Goal: Task Accomplishment & Management: Manage account settings

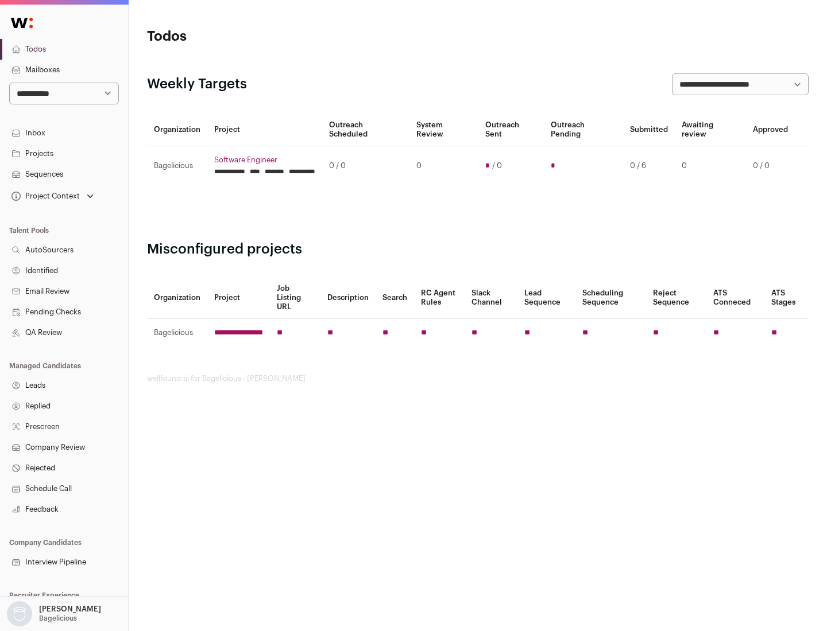
click at [64, 153] on link "Projects" at bounding box center [64, 153] width 128 height 21
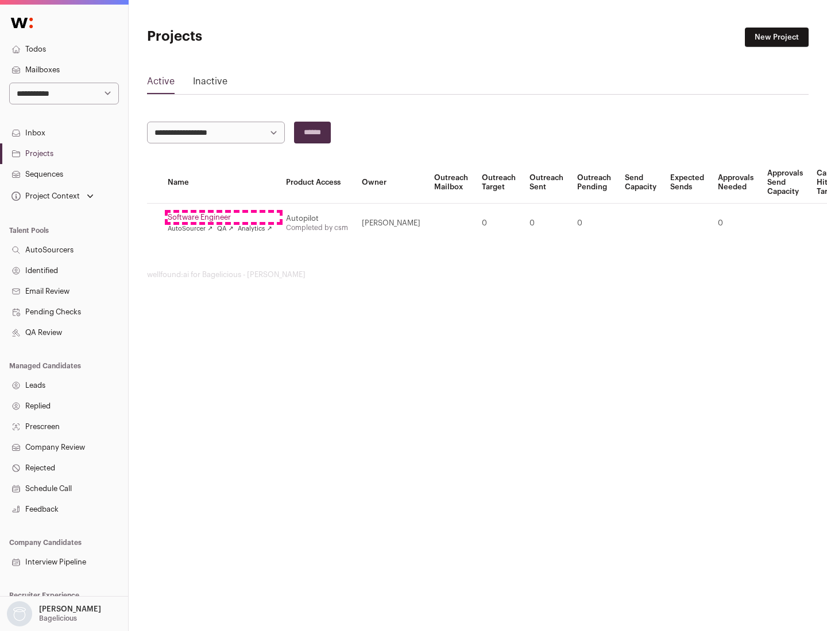
click at [223, 218] on link "Software Engineer" at bounding box center [220, 217] width 104 height 9
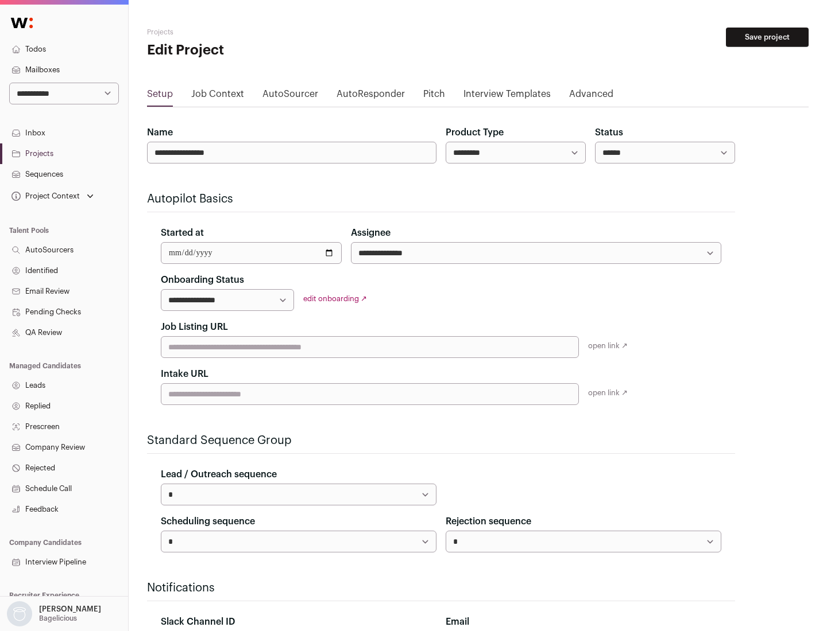
click at [767, 37] on button "Save project" at bounding box center [767, 38] width 83 height 20
